Goal: Navigation & Orientation: Go to known website

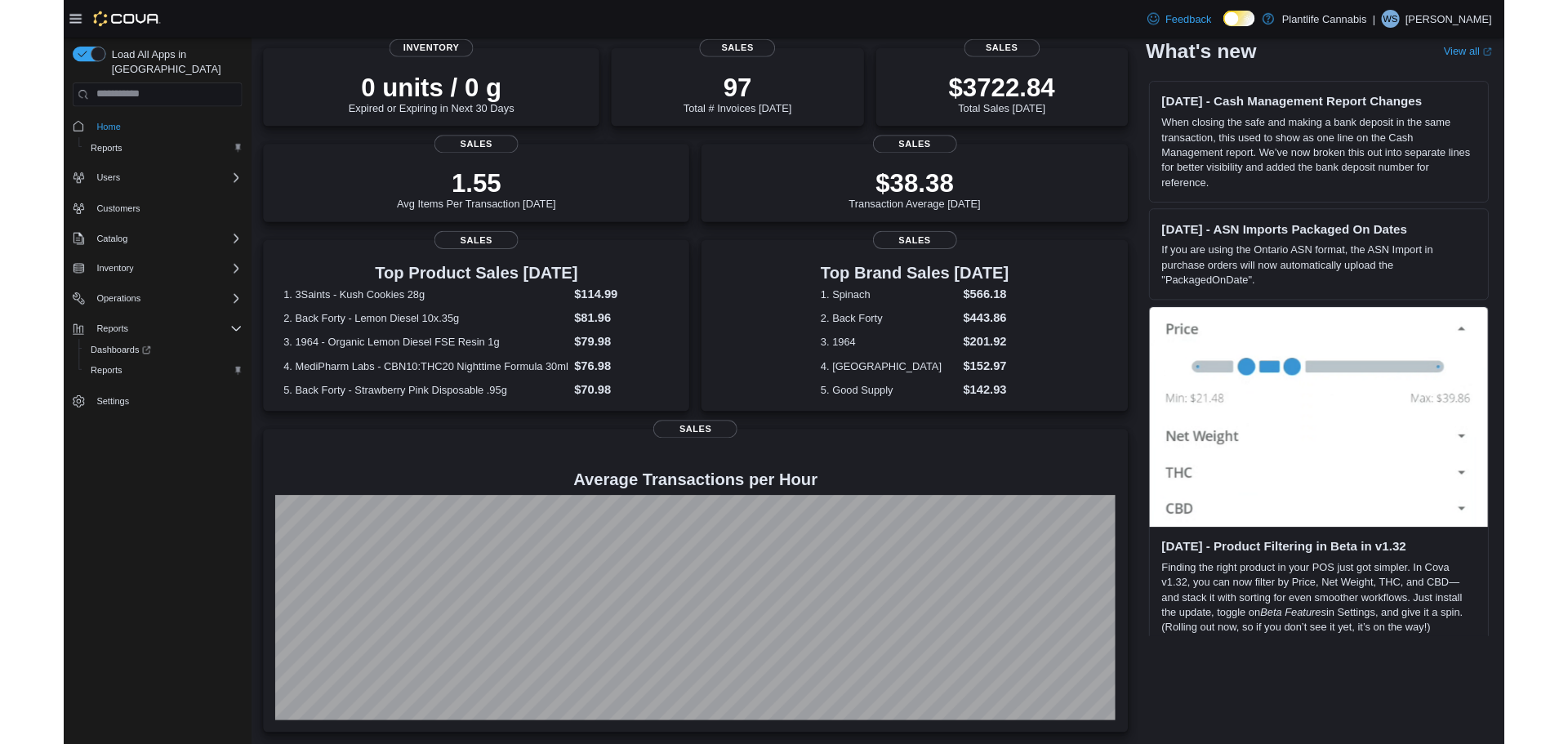
scroll to position [120, 0]
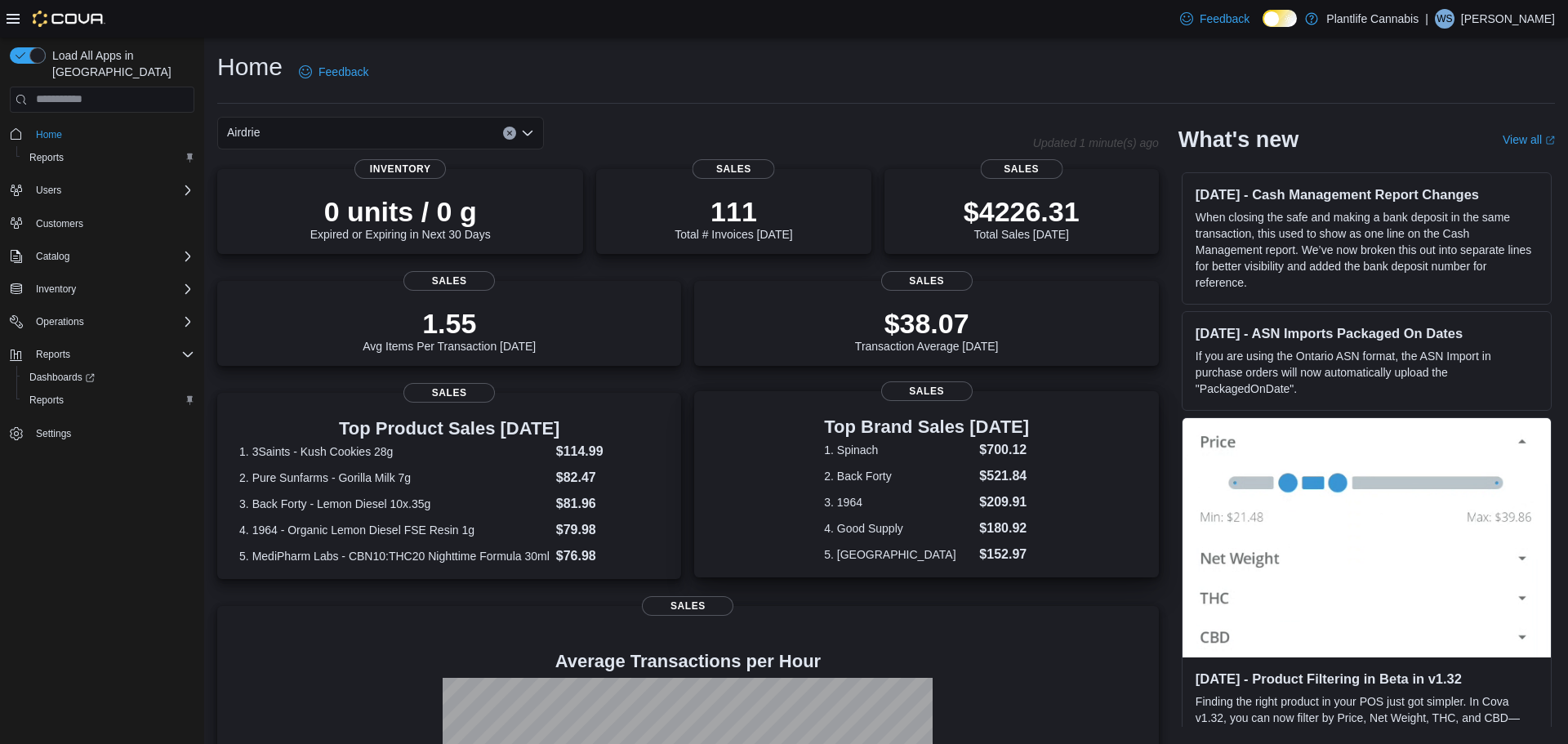
scroll to position [198, 0]
